Goal: Navigation & Orientation: Find specific page/section

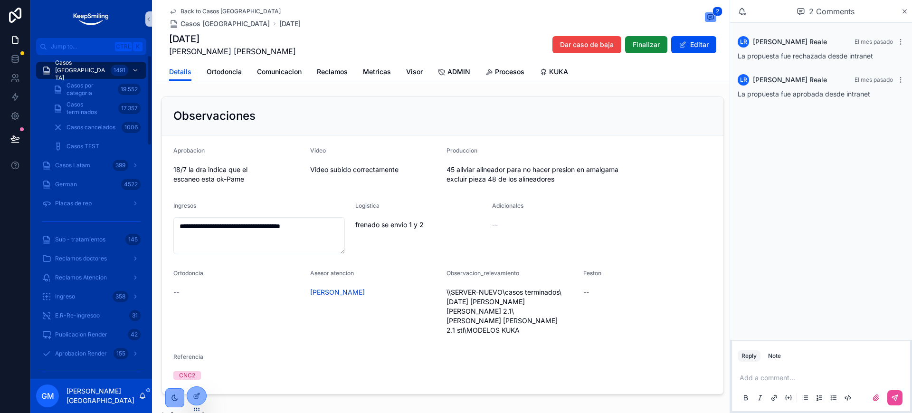
drag, startPoint x: 83, startPoint y: 70, endPoint x: 529, endPoint y: 408, distance: 559.1
click at [84, 70] on span "Casos [GEOGRAPHIC_DATA]" at bounding box center [81, 70] width 52 height 23
